Goal: Find specific page/section: Find specific page/section

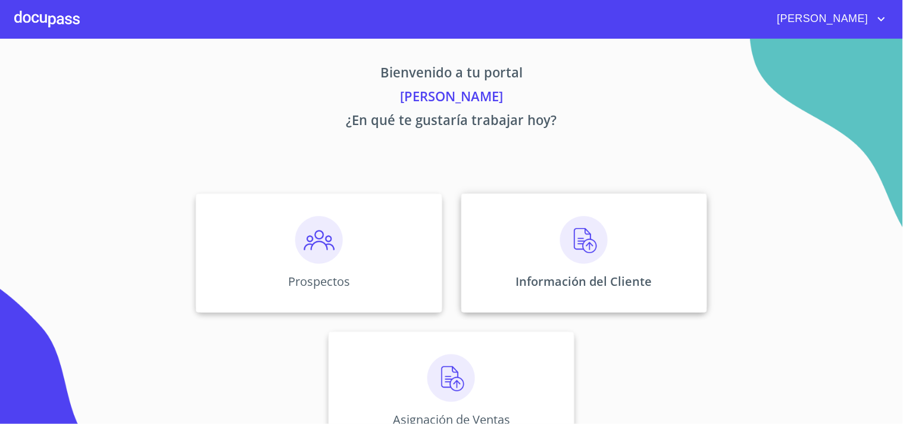
click at [561, 276] on p "Información del Cliente" at bounding box center [584, 281] width 136 height 16
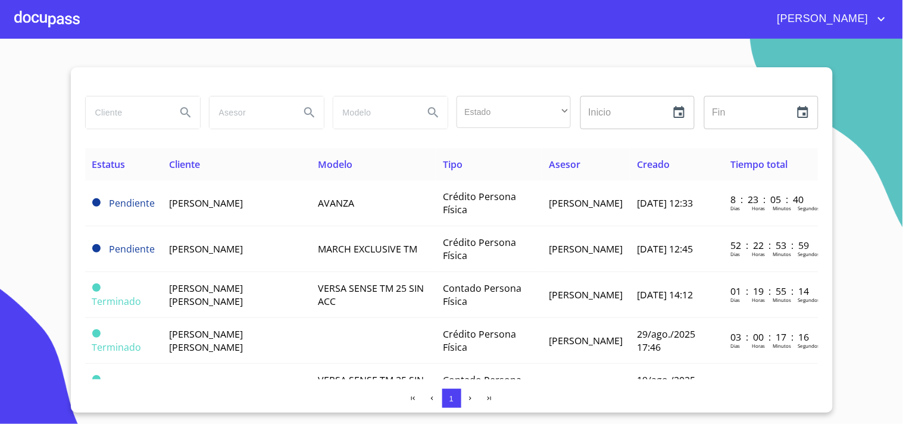
click at [158, 114] on input "search" at bounding box center [126, 112] width 81 height 32
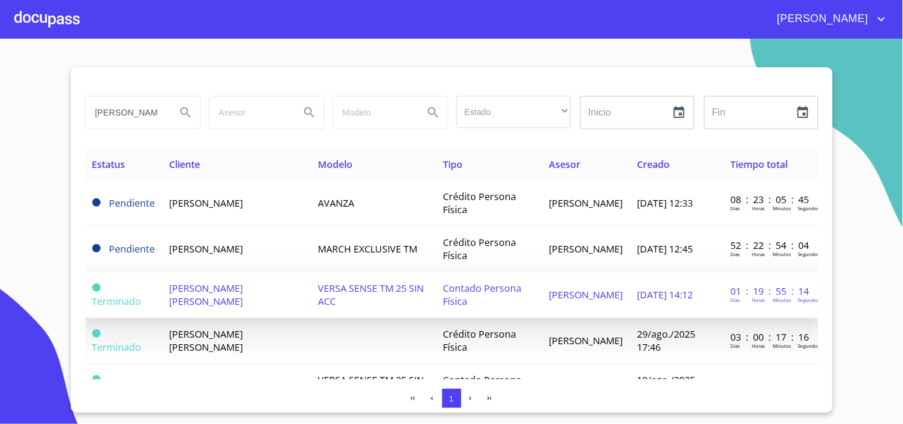
type input "[PERSON_NAME]"
click at [238, 288] on span "[PERSON_NAME] [PERSON_NAME]" at bounding box center [207, 294] width 74 height 26
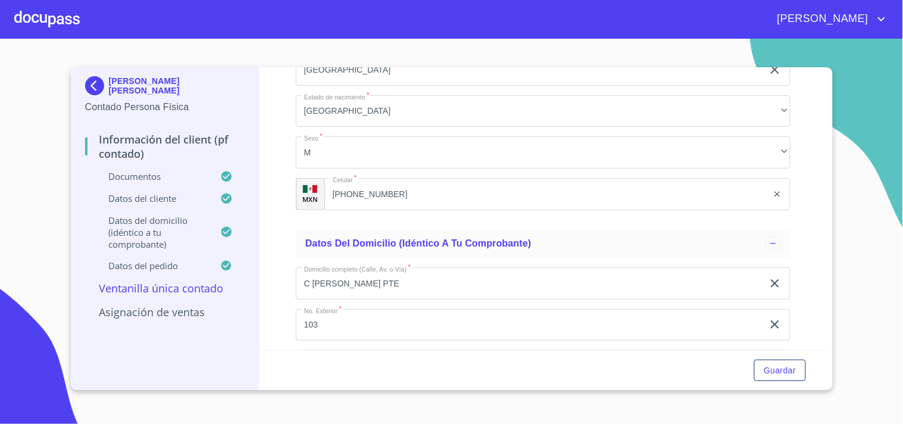
scroll to position [2642, 0]
